Goal: Check status: Check status

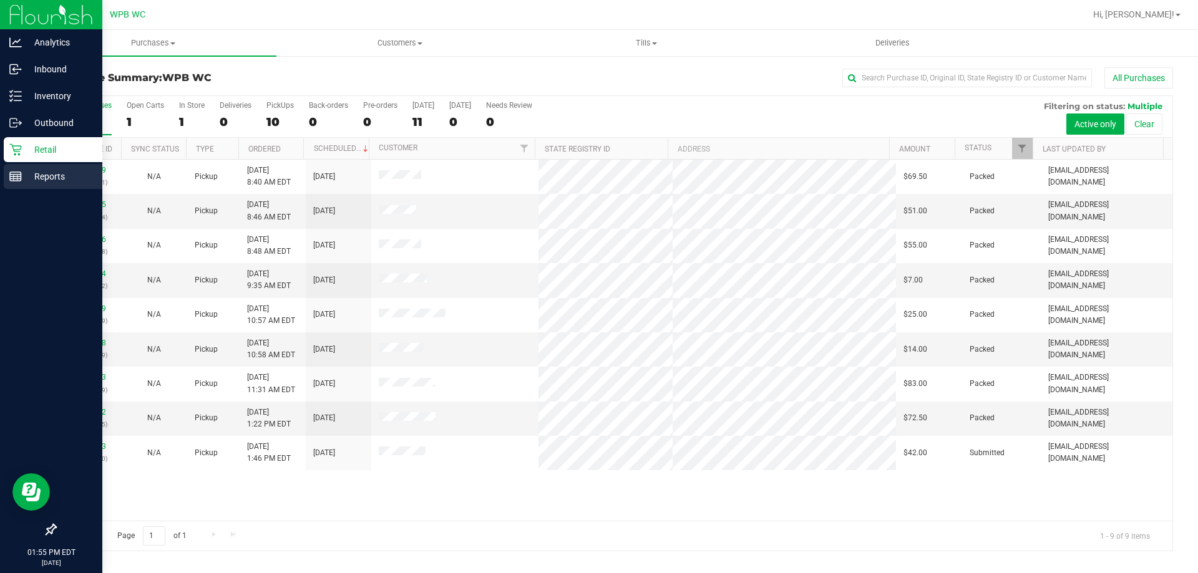
click at [35, 173] on p "Reports" at bounding box center [59, 176] width 75 height 15
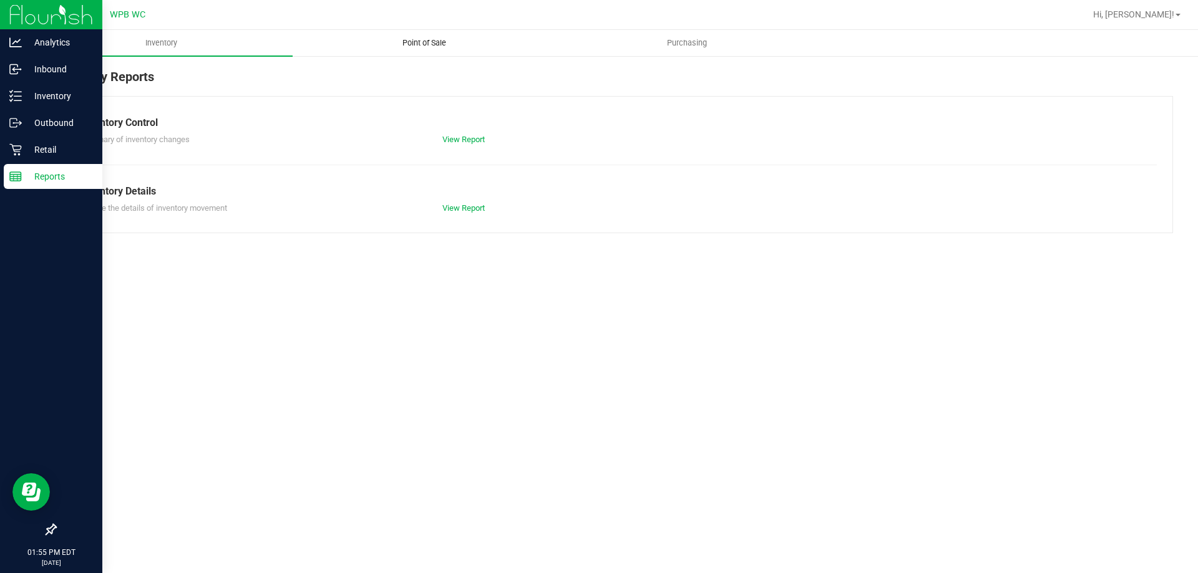
click at [422, 49] on uib-tab-heading "Point of Sale" at bounding box center [423, 43] width 261 height 25
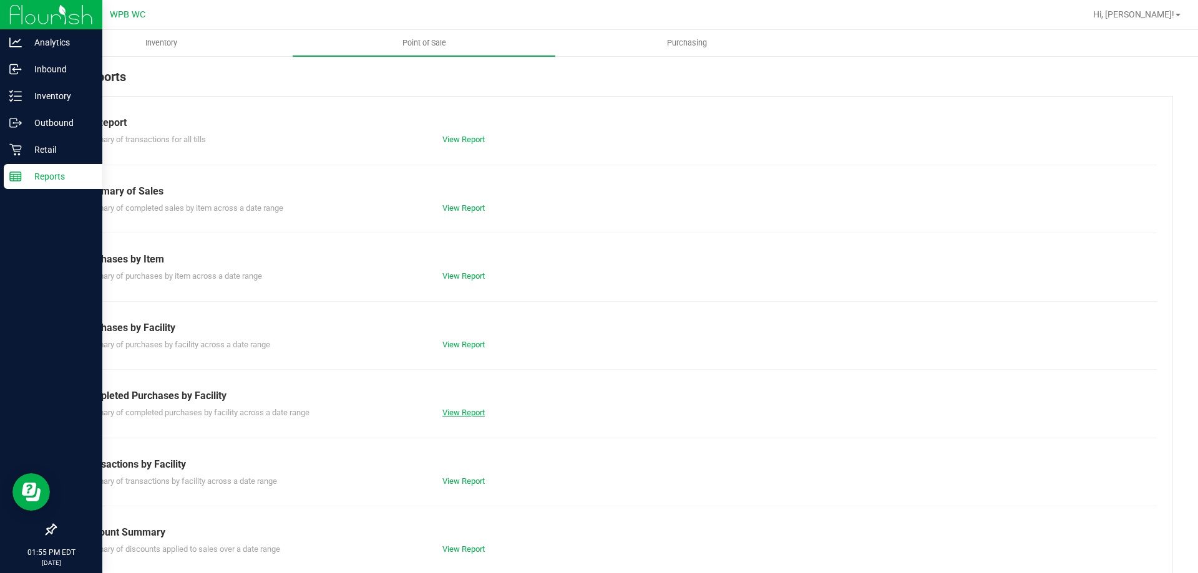
click at [453, 411] on link "View Report" at bounding box center [463, 412] width 42 height 9
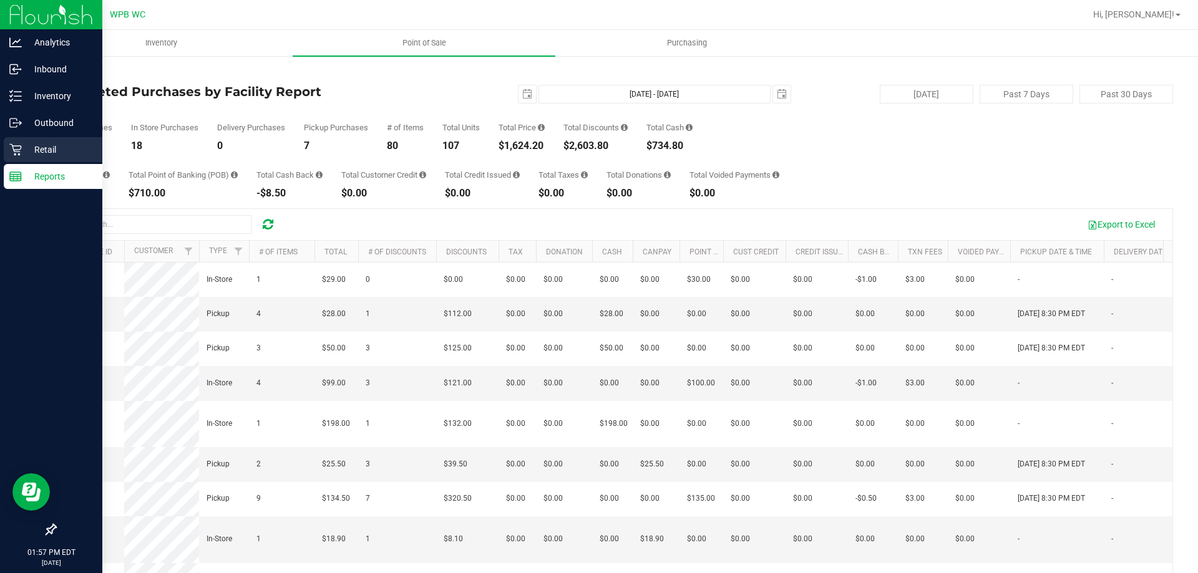
click at [35, 150] on p "Retail" at bounding box center [59, 149] width 75 height 15
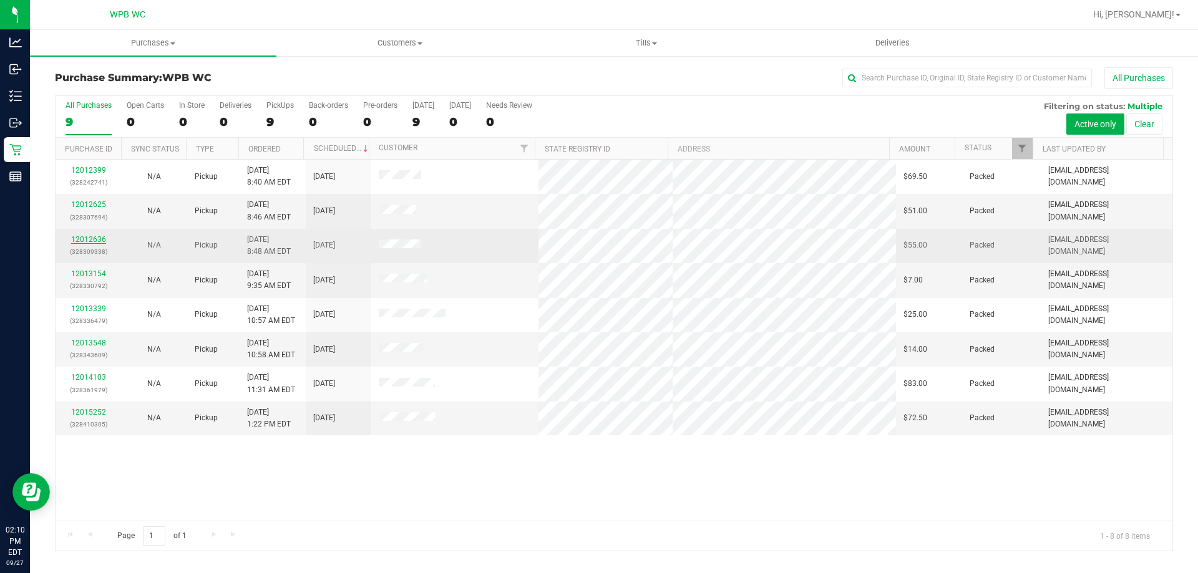
click at [80, 238] on link "12012636" at bounding box center [88, 239] width 35 height 9
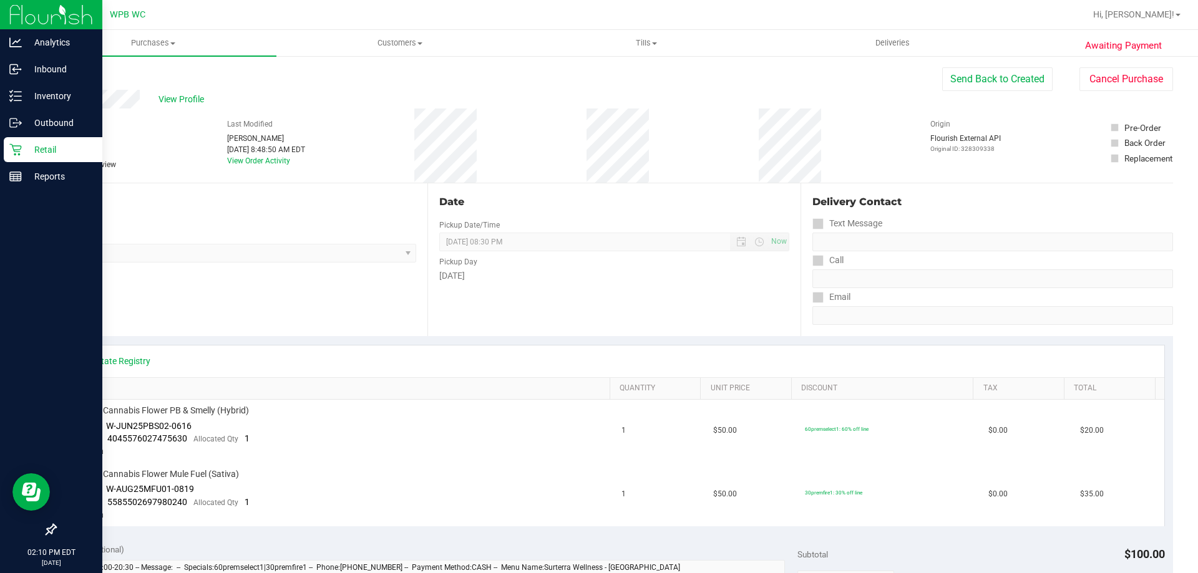
click at [24, 150] on p "Retail" at bounding box center [59, 149] width 75 height 15
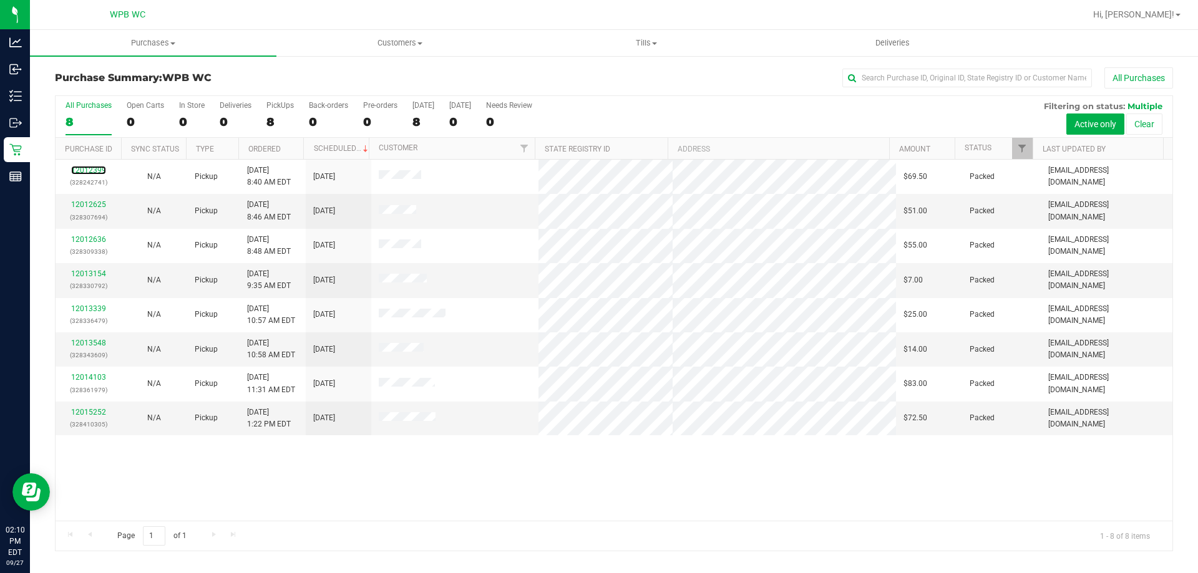
click at [87, 172] on link "12012399" at bounding box center [88, 170] width 35 height 9
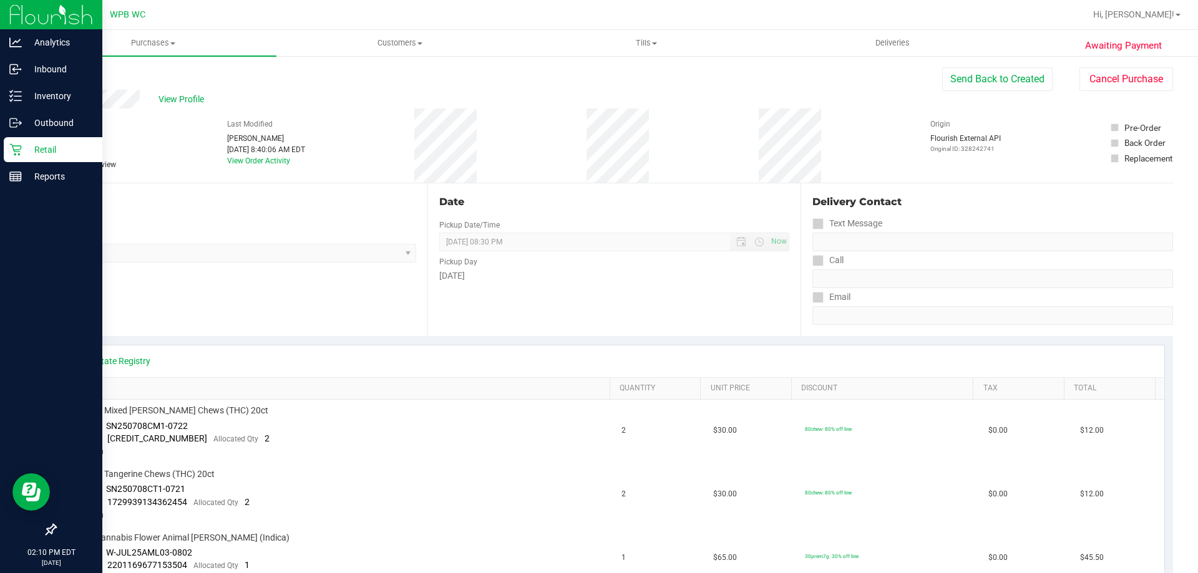
click at [32, 152] on p "Retail" at bounding box center [59, 149] width 75 height 15
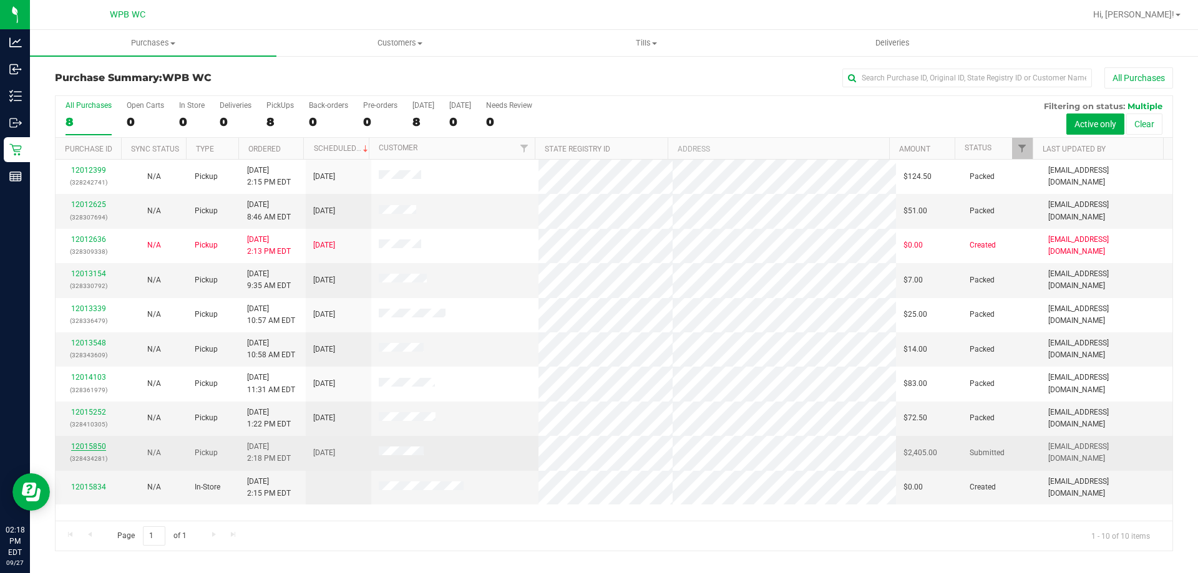
click at [94, 447] on link "12015850" at bounding box center [88, 446] width 35 height 9
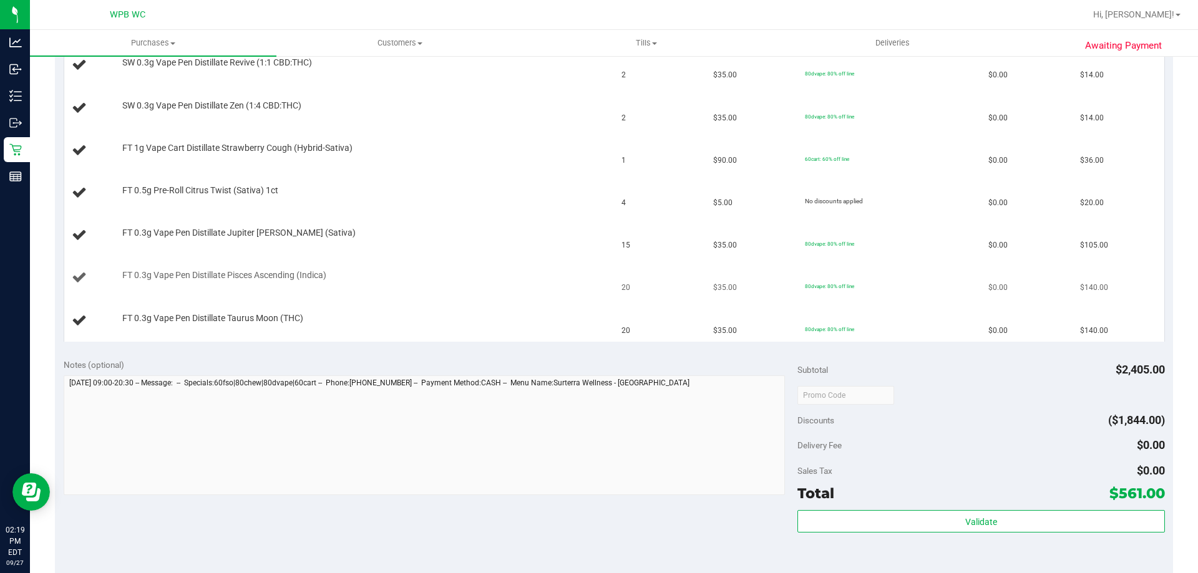
scroll to position [686, 0]
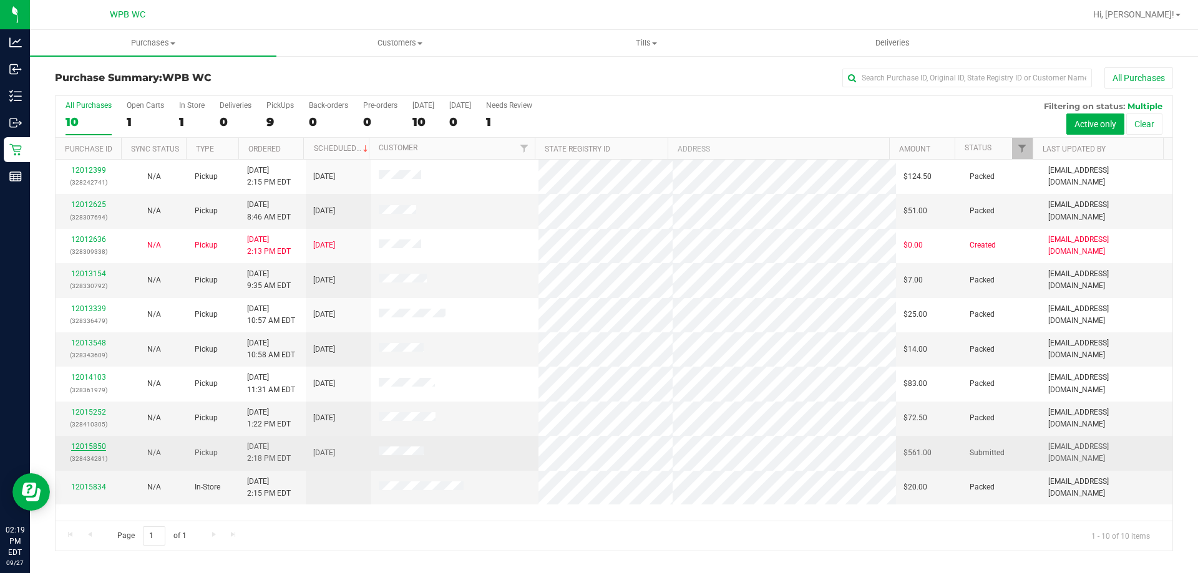
click at [91, 444] on link "12015850" at bounding box center [88, 446] width 35 height 9
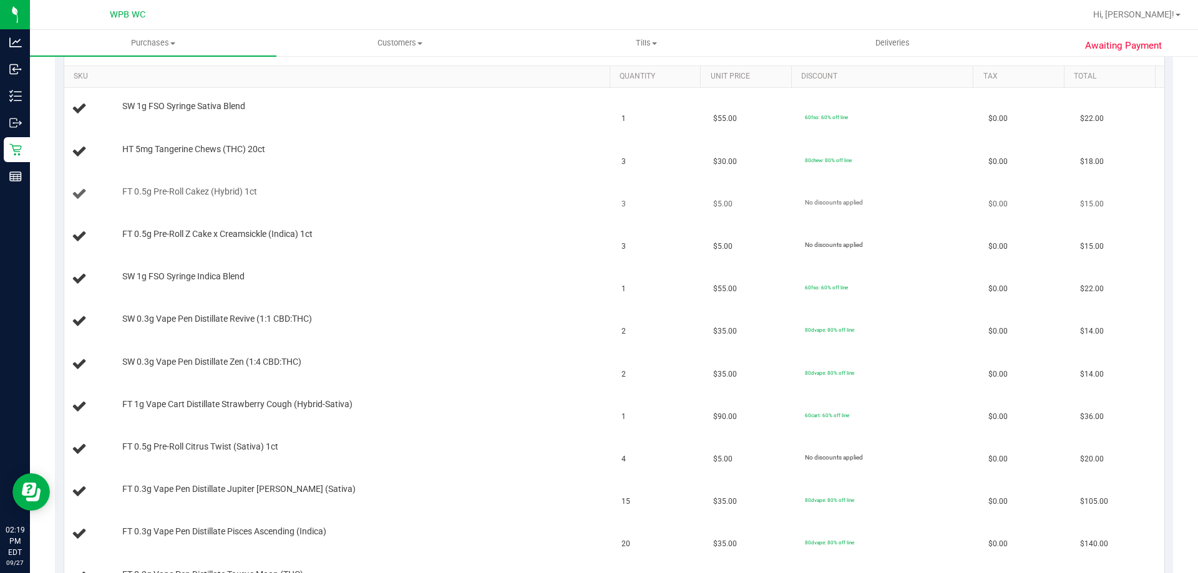
scroll to position [437, 0]
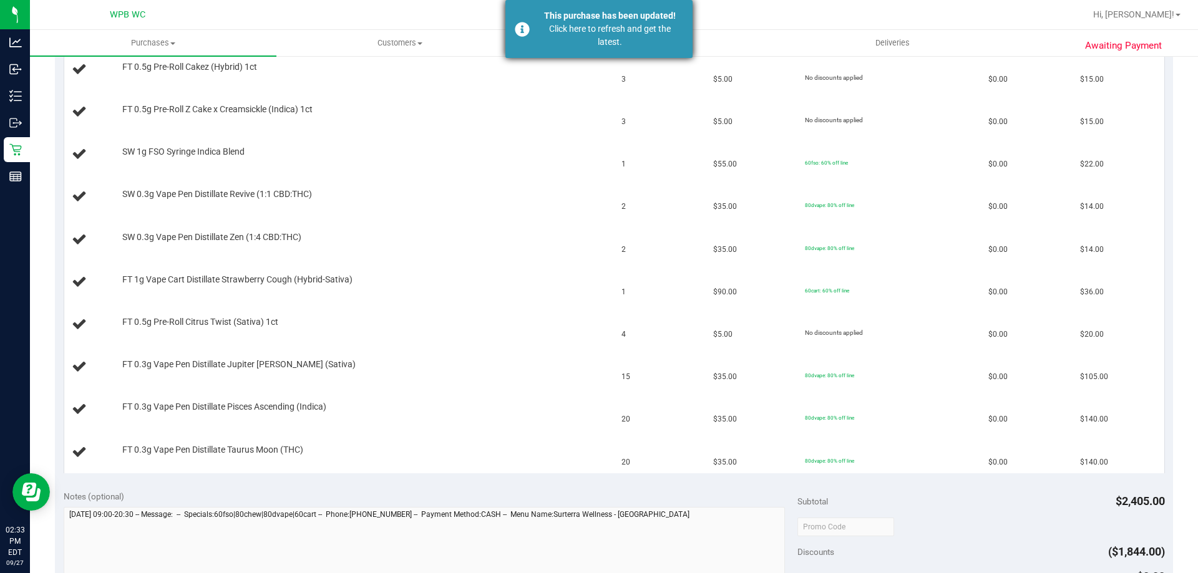
click at [546, 34] on div "Click here to refresh and get the latest." at bounding box center [610, 35] width 147 height 26
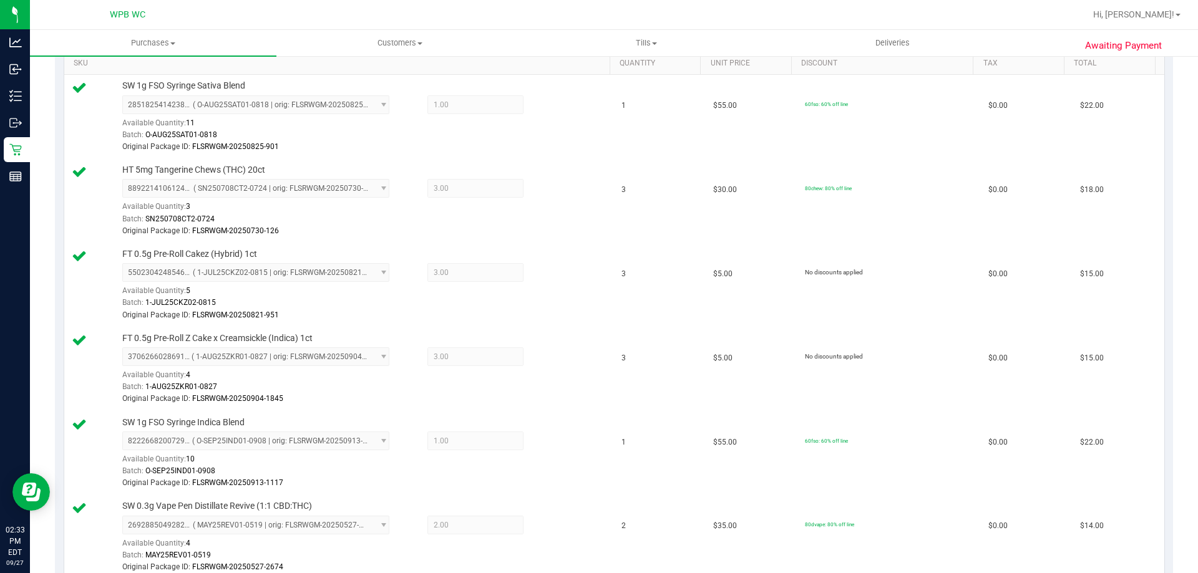
scroll to position [168, 0]
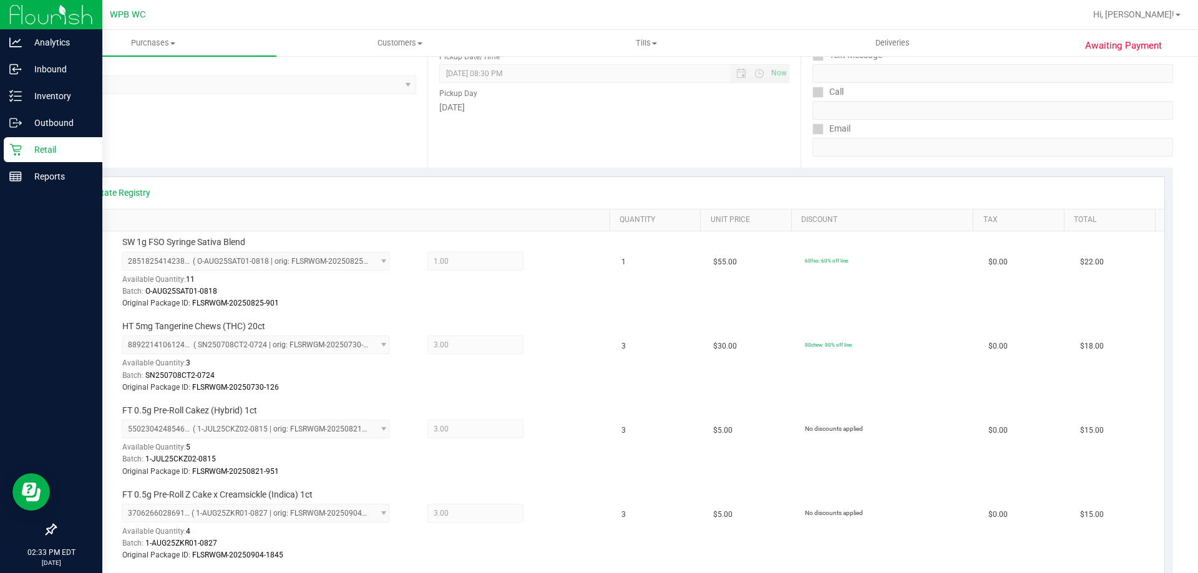
click at [14, 152] on icon at bounding box center [15, 149] width 12 height 12
